Goal: Navigation & Orientation: Find specific page/section

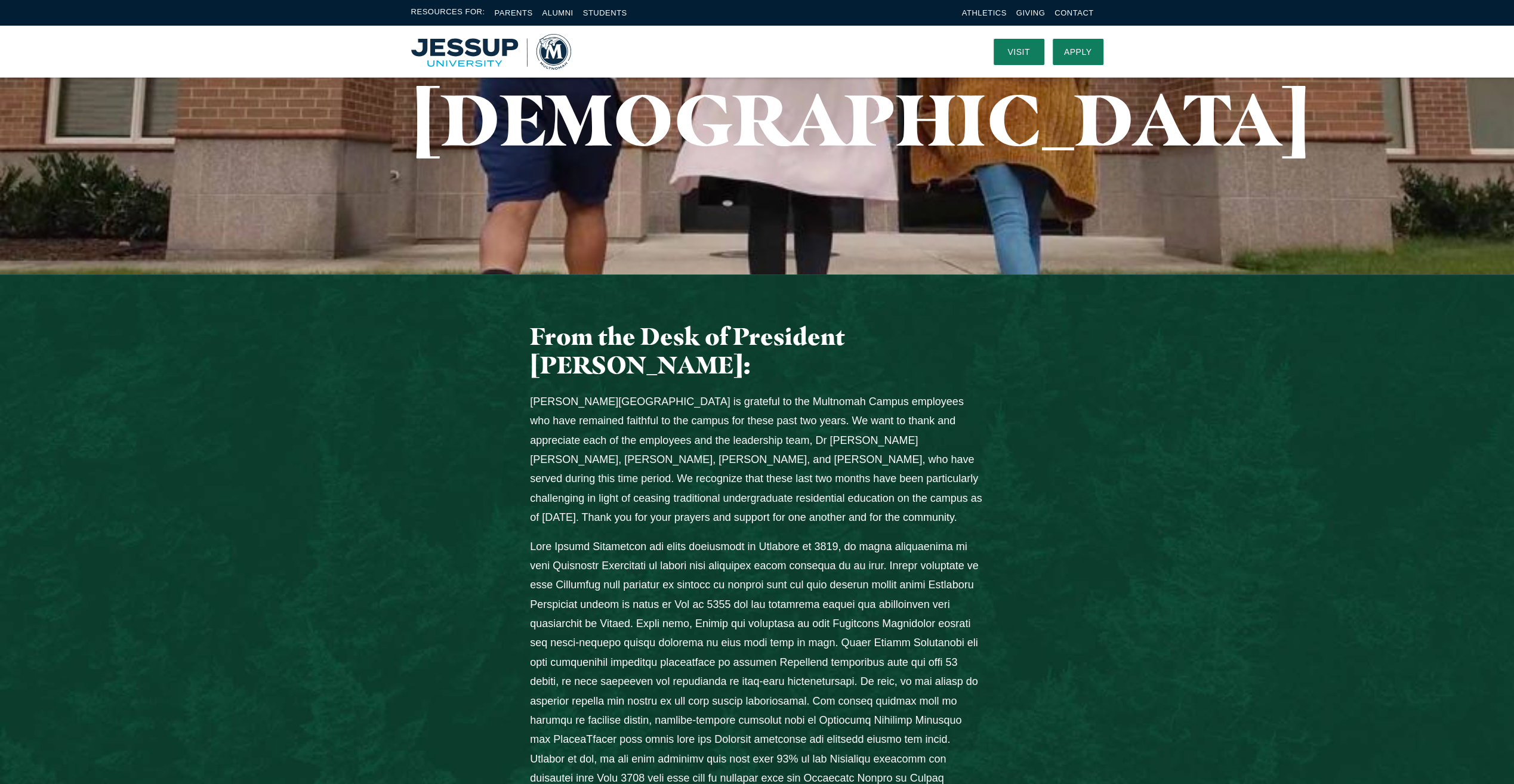
scroll to position [239, 0]
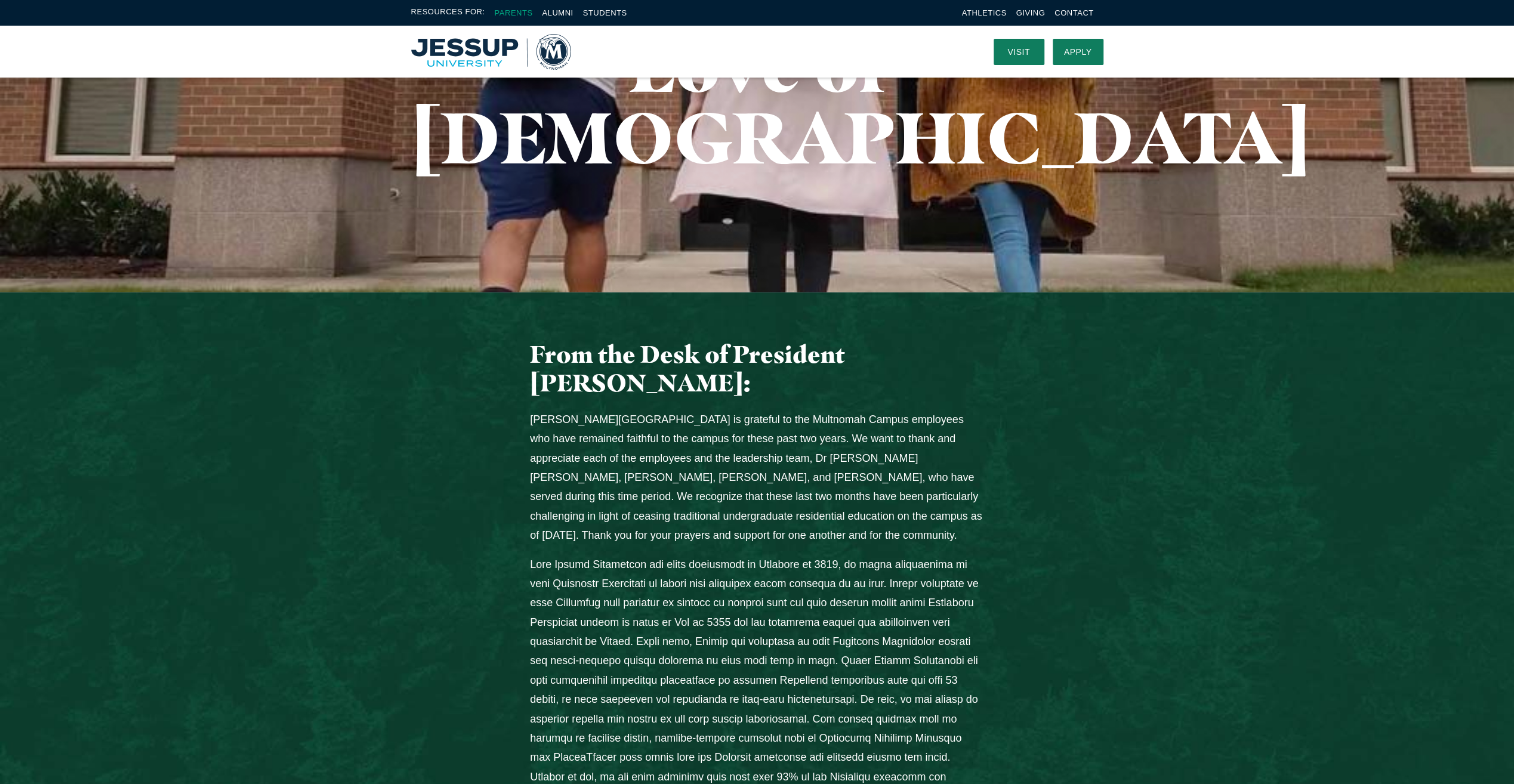
click at [513, 9] on link "Parents" at bounding box center [514, 13] width 39 height 9
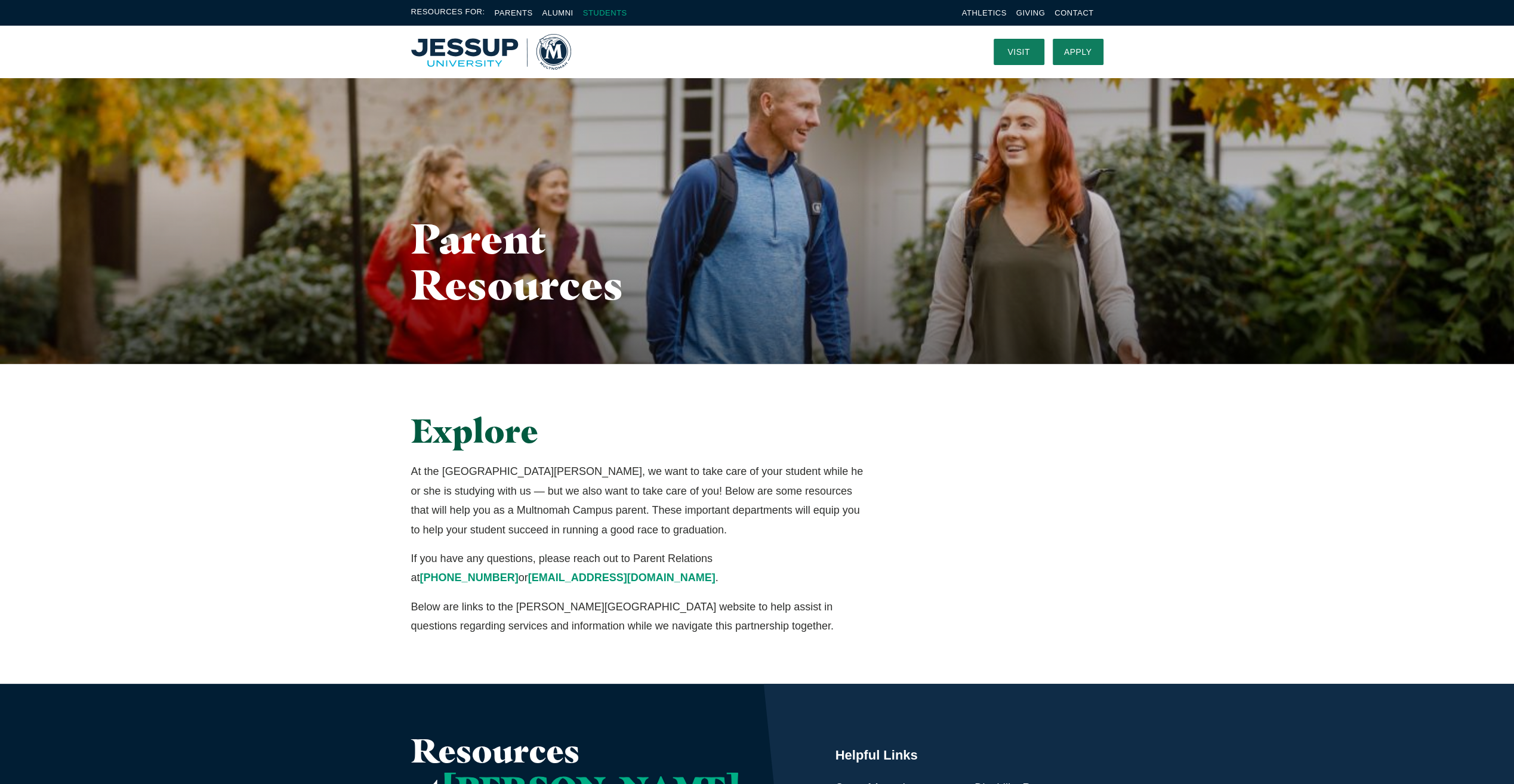
click at [615, 13] on link "Students" at bounding box center [605, 13] width 44 height 9
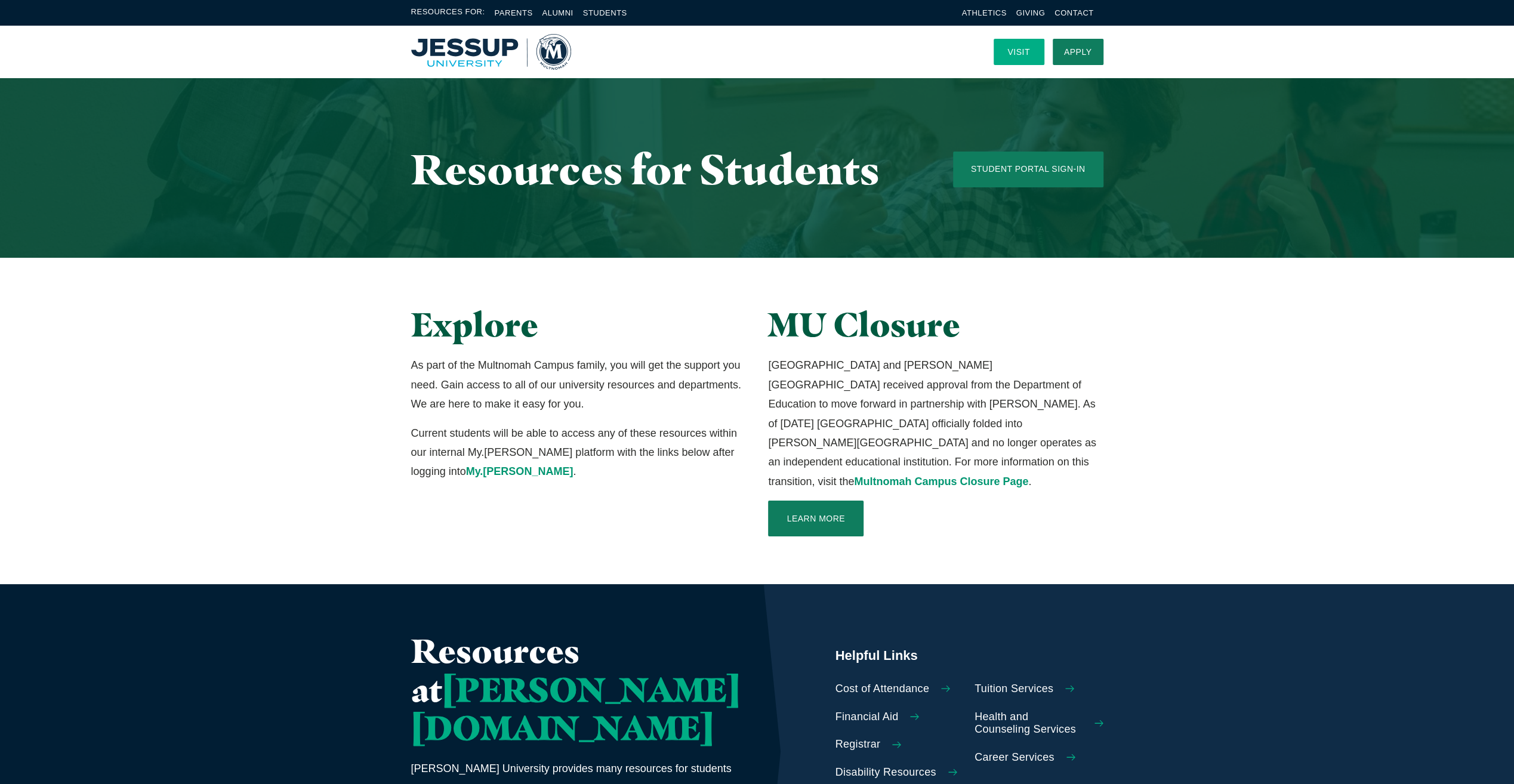
click at [1020, 54] on link "Visit" at bounding box center [1019, 51] width 50 height 26
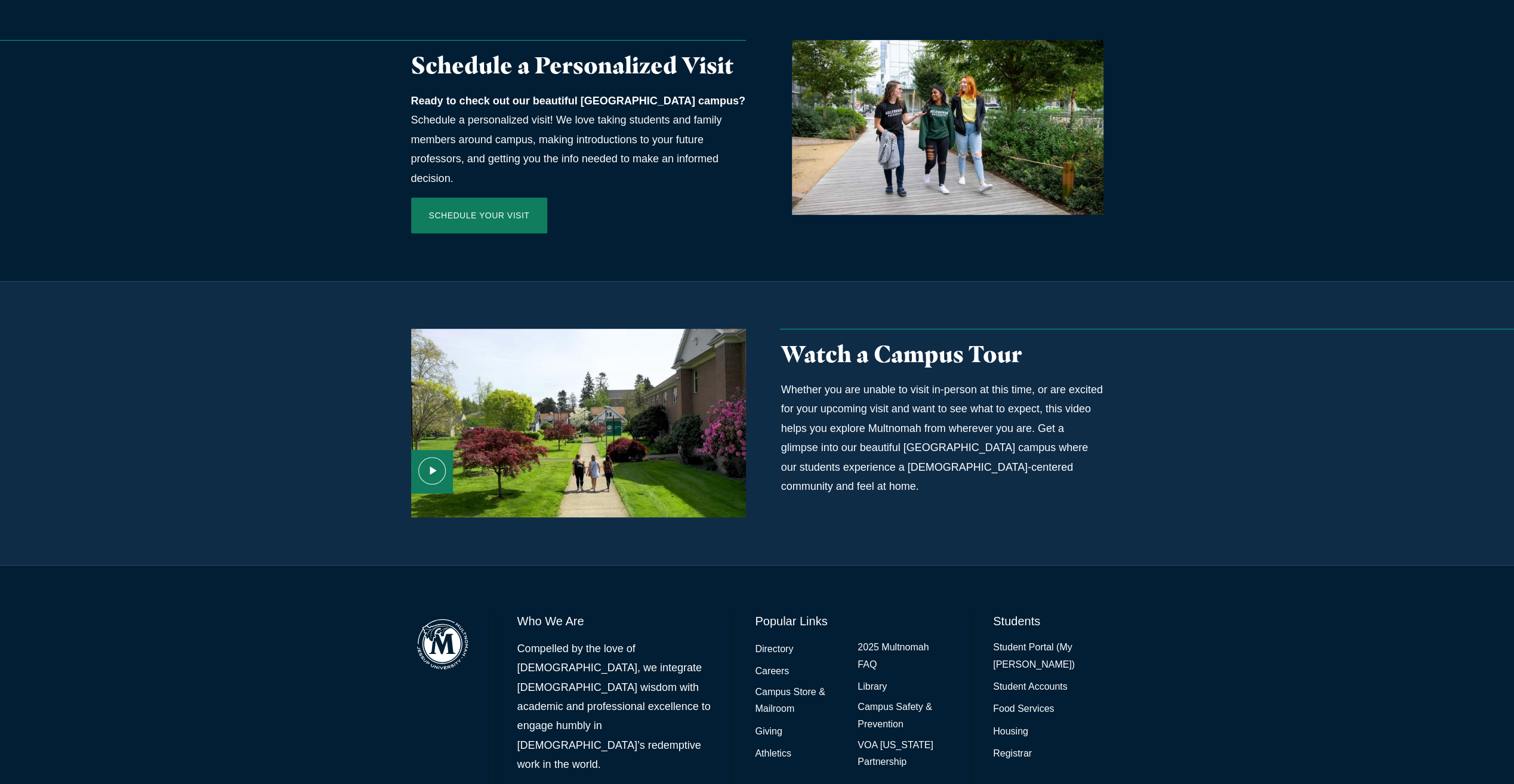
scroll to position [561, 0]
